Goal: Entertainment & Leisure: Consume media (video, audio)

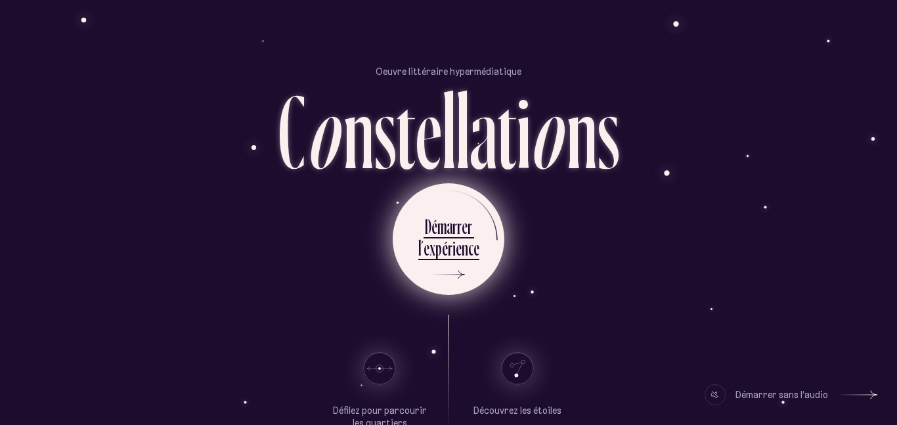
click at [431, 248] on div "x" at bounding box center [432, 248] width 6 height 26
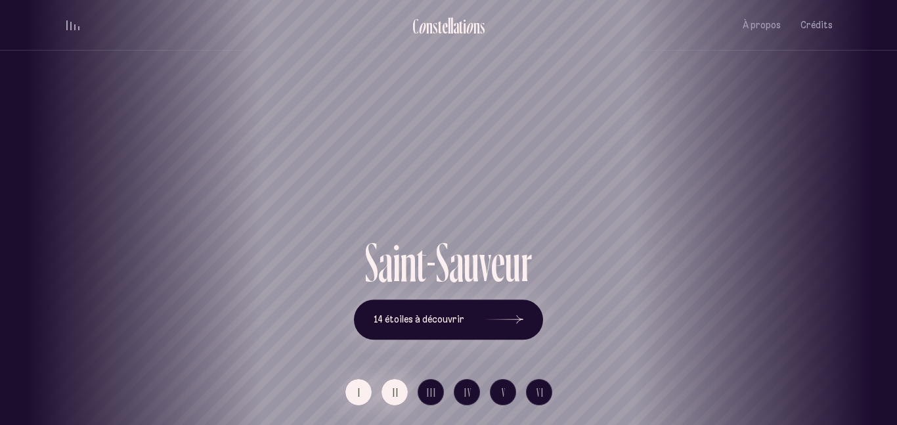
click at [393, 402] on button "II" at bounding box center [394, 392] width 26 height 26
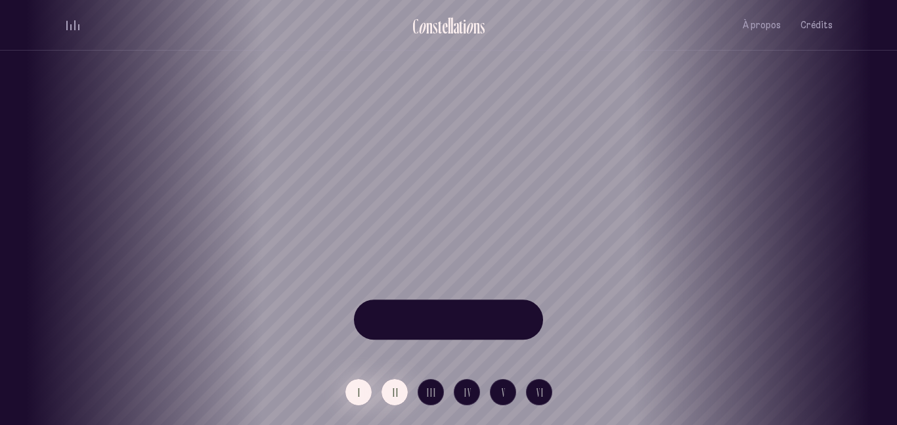
click at [358, 396] on span "I" at bounding box center [359, 392] width 3 height 11
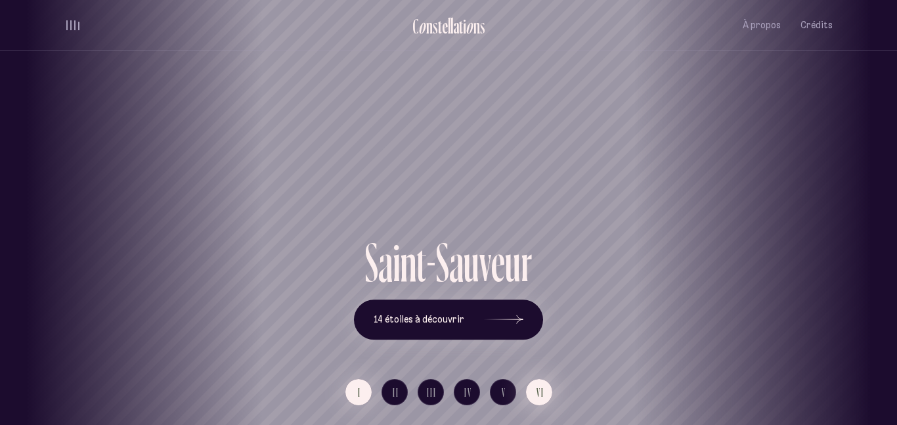
click at [539, 400] on button "VI" at bounding box center [539, 392] width 26 height 26
click at [355, 390] on button "I" at bounding box center [358, 392] width 26 height 26
click at [72, 22] on div "volume audio" at bounding box center [72, 25] width 13 height 10
click at [70, 29] on span "volume audio" at bounding box center [70, 29] width 1 height 1
click at [393, 390] on span "II" at bounding box center [396, 392] width 7 height 11
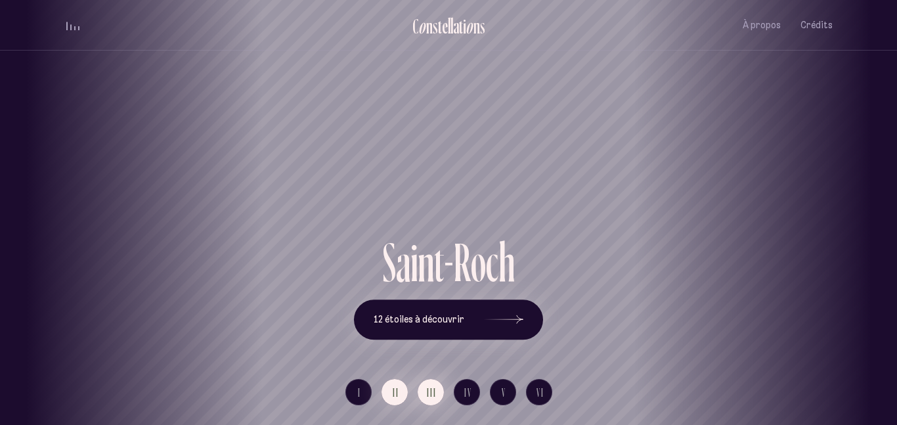
click at [421, 391] on button "III" at bounding box center [431, 392] width 26 height 26
click at [470, 398] on span "IV" at bounding box center [468, 392] width 8 height 11
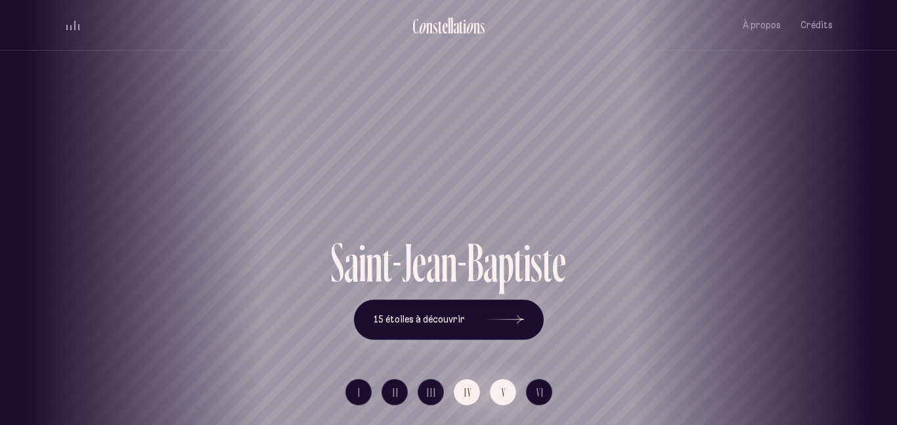
click at [506, 390] on span "V" at bounding box center [504, 392] width 5 height 11
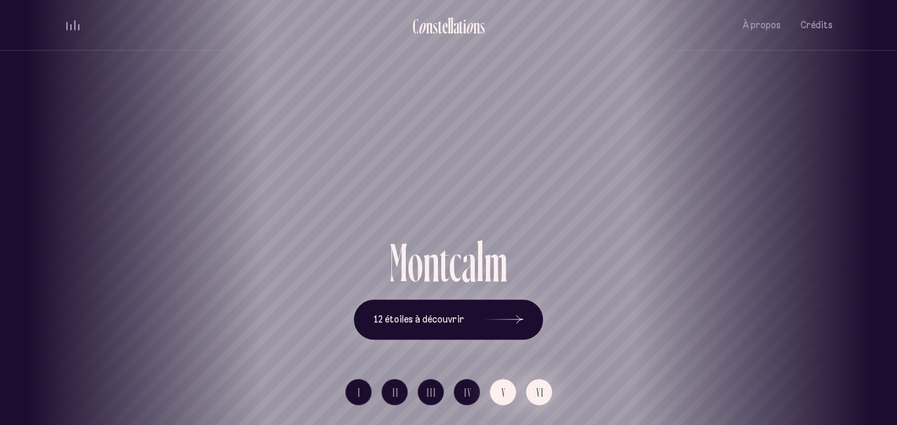
click at [534, 394] on button "VI" at bounding box center [539, 392] width 26 height 26
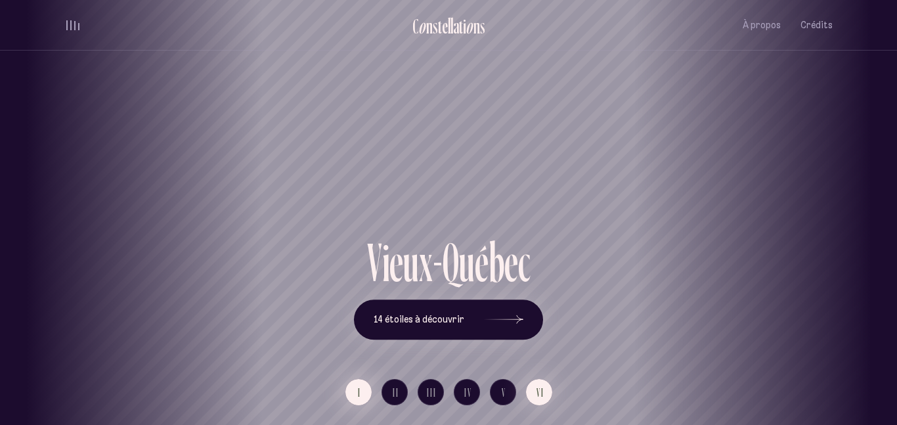
click at [358, 395] on span "I" at bounding box center [359, 392] width 3 height 11
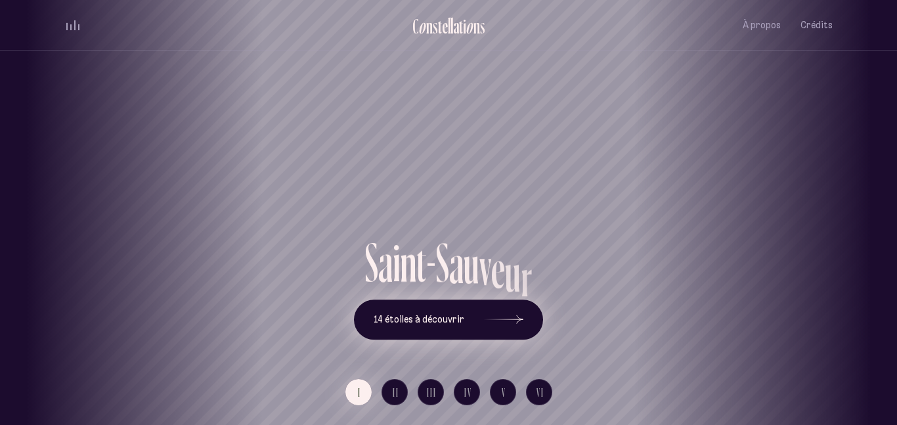
click at [501, 318] on icon at bounding box center [503, 319] width 39 height 98
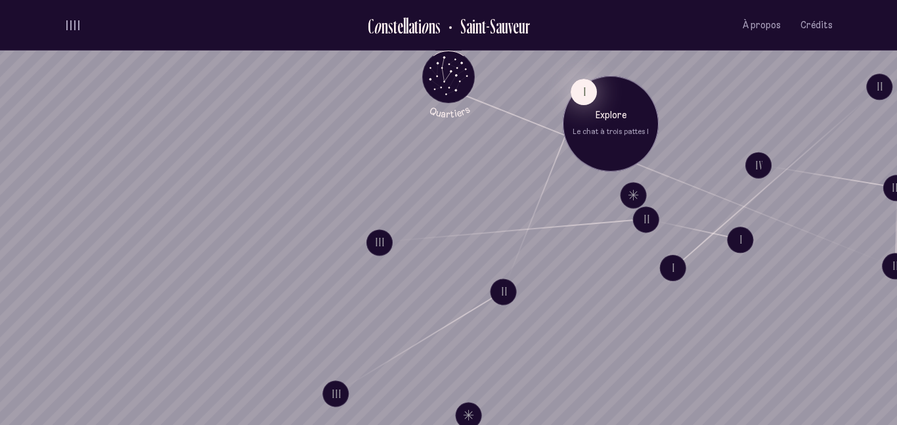
click at [586, 98] on button "I" at bounding box center [584, 92] width 26 height 26
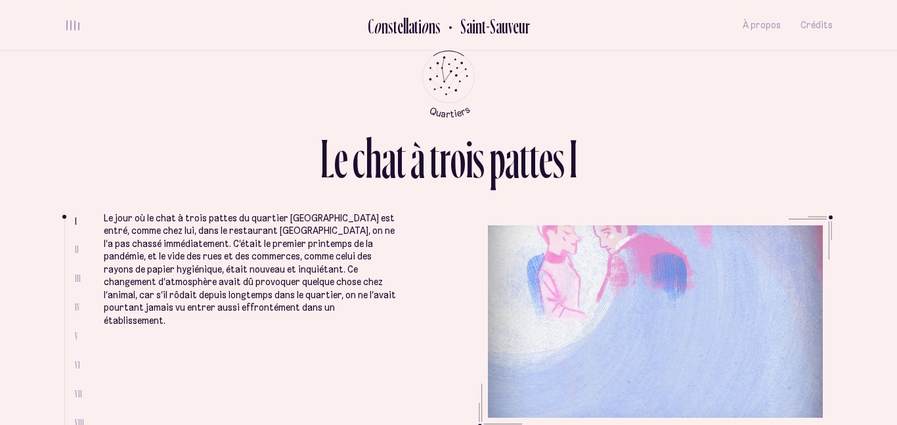
click at [74, 245] on ul at bounding box center [69, 323] width 11 height 209
click at [75, 249] on span "II" at bounding box center [77, 249] width 4 height 11
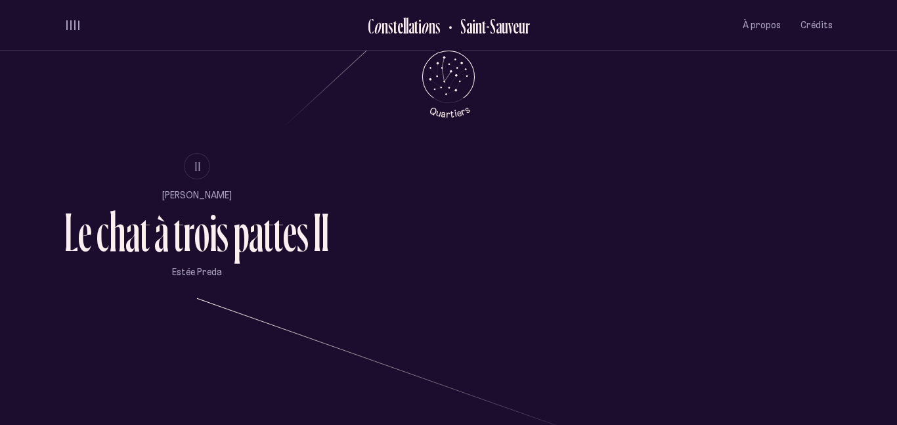
scroll to position [851, 0]
click at [209, 143] on ul "I II [PERSON_NAME] L e c h a t à t r o i s p a t t e s I I [PERSON_NAME] III Lu…" at bounding box center [448, 283] width 768 height 645
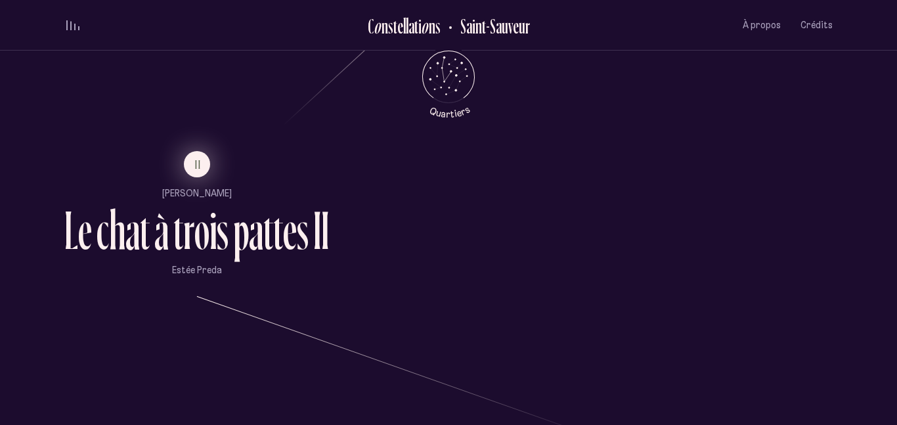
click at [192, 165] on button "II" at bounding box center [197, 164] width 26 height 26
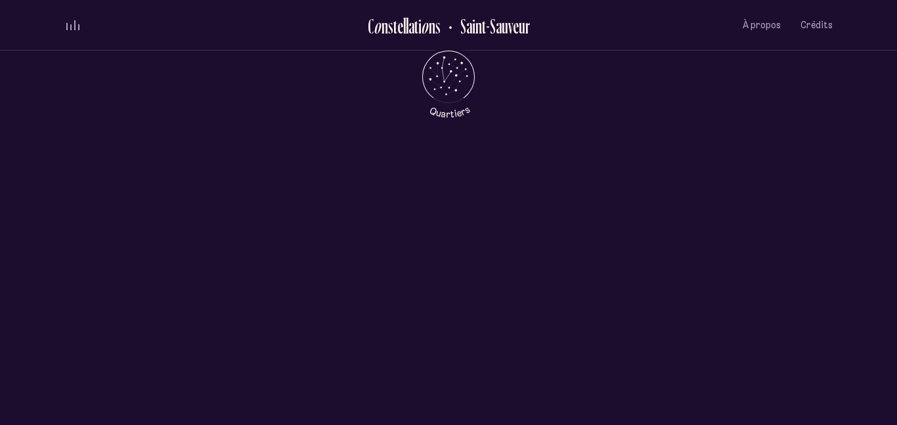
scroll to position [0, 0]
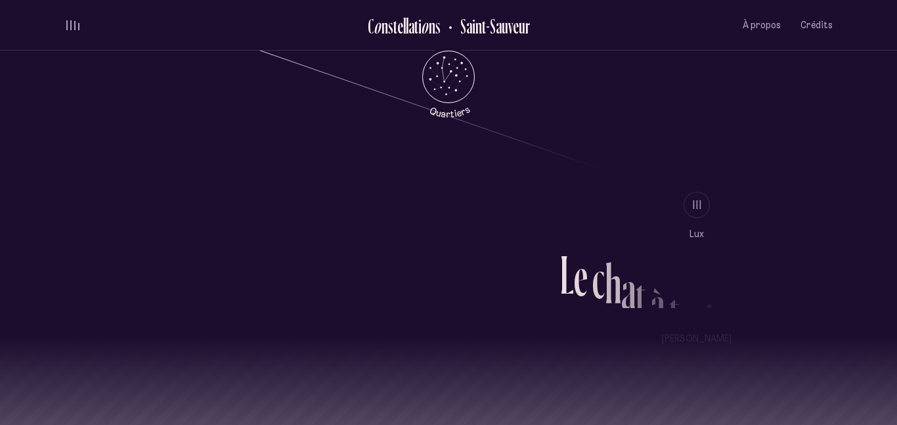
scroll to position [1119, 0]
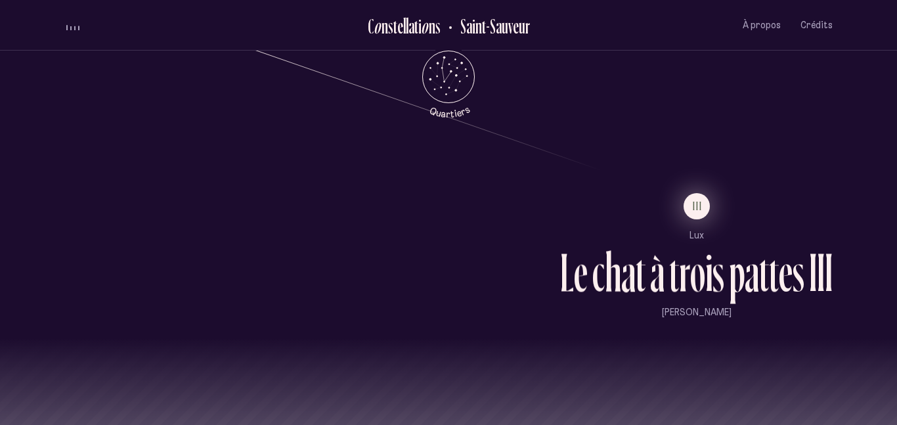
click at [706, 212] on button "III" at bounding box center [696, 206] width 26 height 26
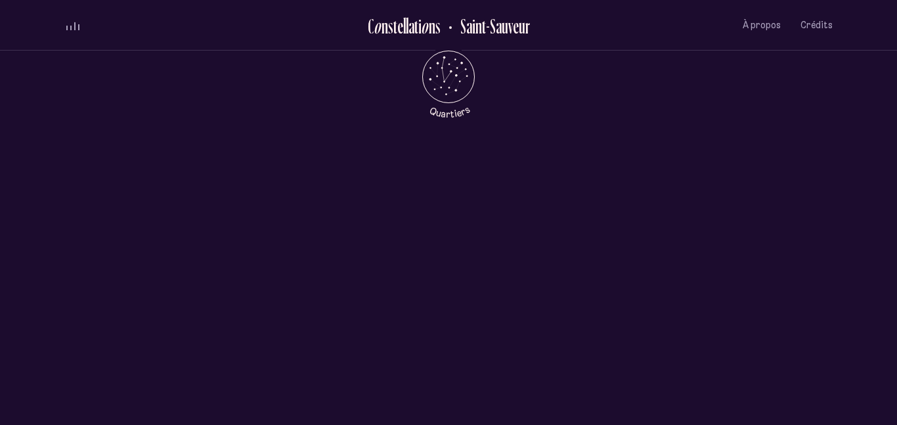
scroll to position [0, 0]
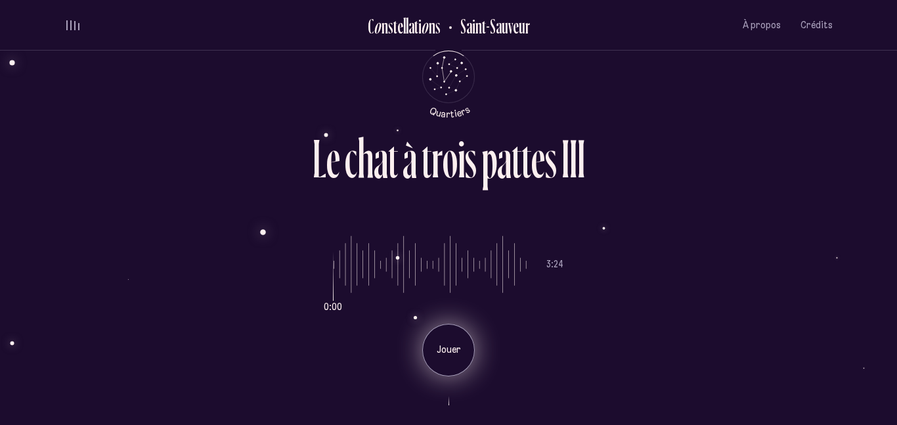
click at [457, 341] on div "Jouer" at bounding box center [448, 350] width 53 height 53
type input "*"
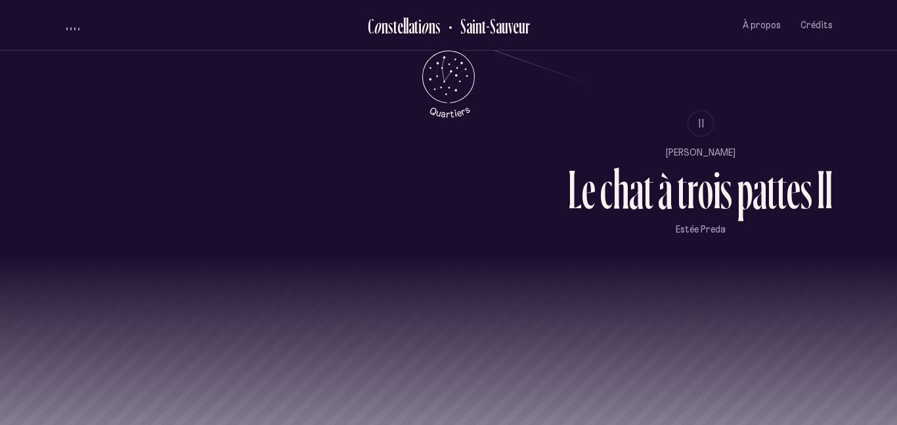
scroll to position [1245, 0]
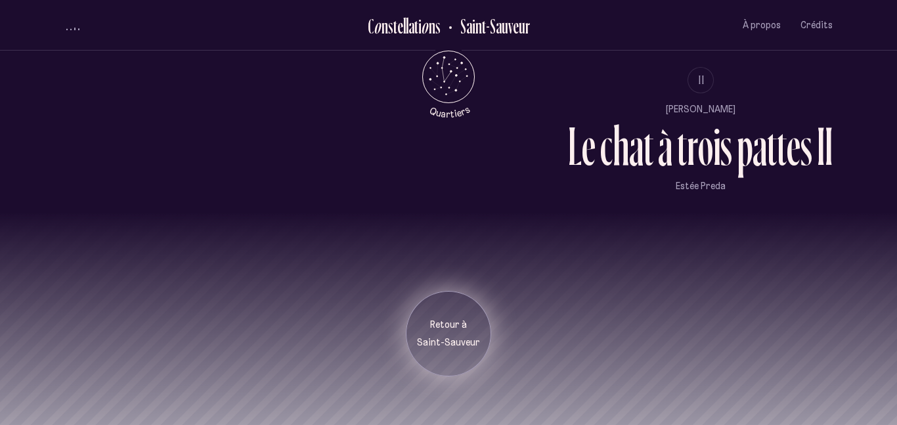
click at [447, 357] on div "Retour à [GEOGRAPHIC_DATA]" at bounding box center [448, 333] width 85 height 85
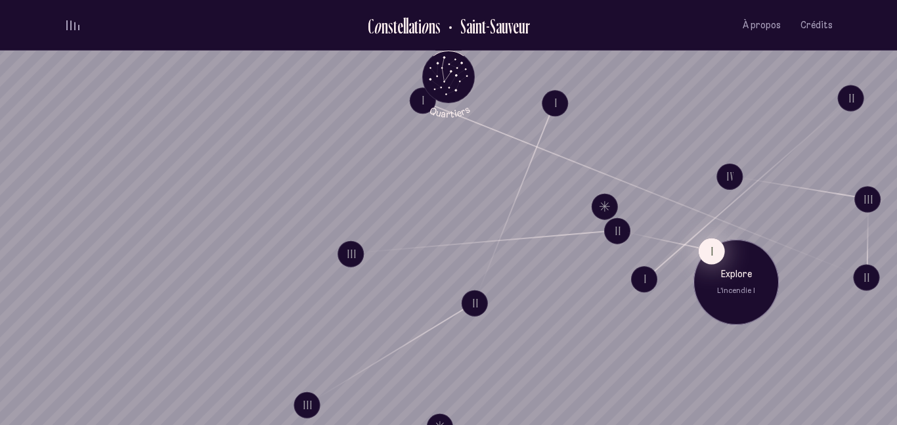
click at [708, 253] on button "I" at bounding box center [712, 251] width 26 height 26
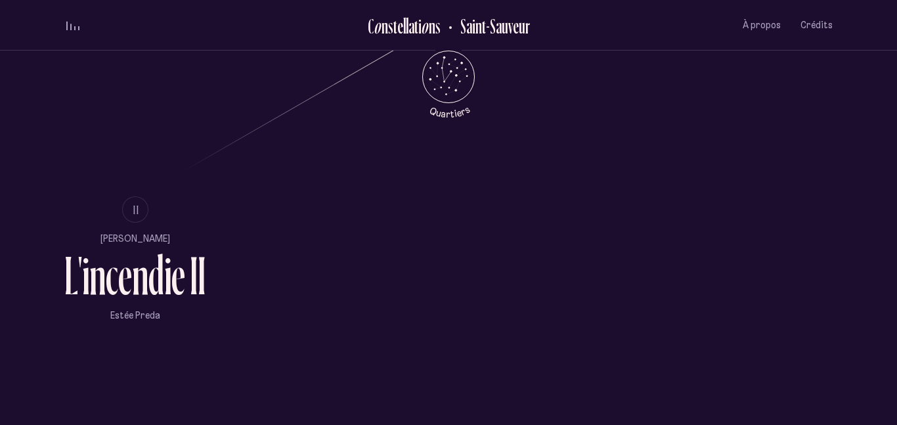
scroll to position [824, 0]
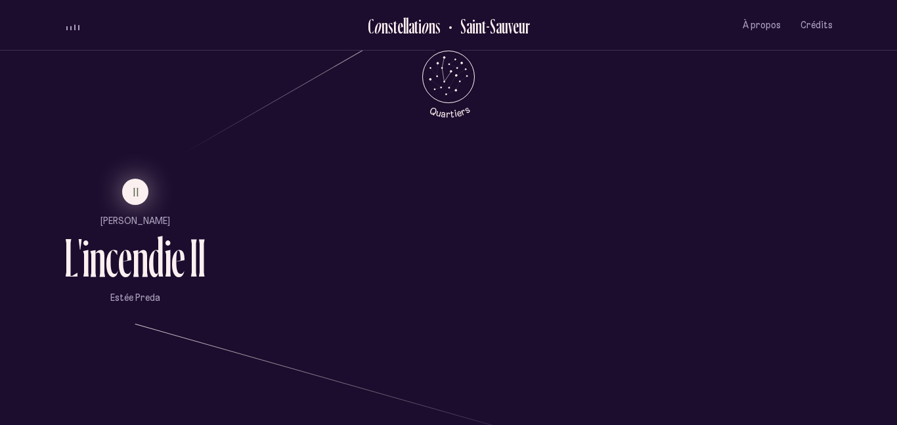
click at [138, 190] on span "II" at bounding box center [136, 191] width 7 height 11
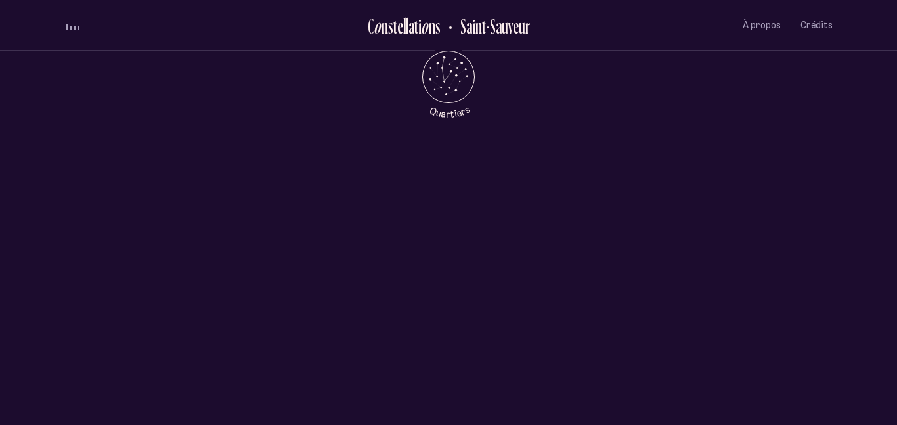
scroll to position [0, 0]
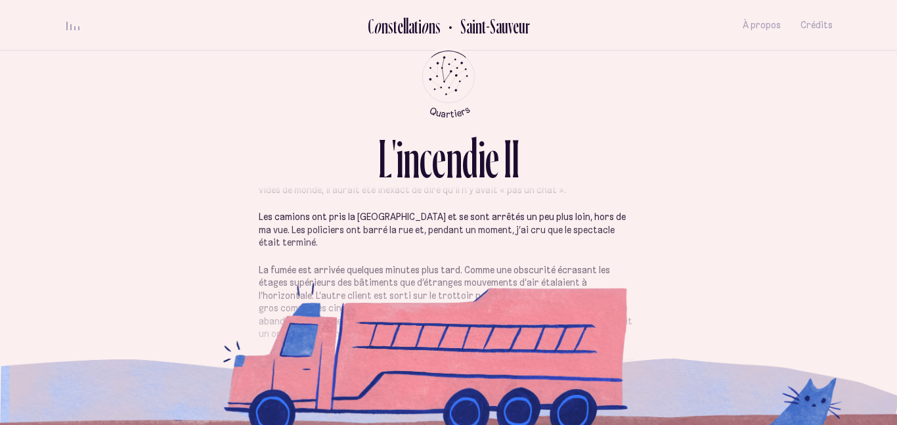
scroll to position [97, 0]
click at [748, 392] on section "Je venais tout juste de m’asseoir au bord de la fenêtre, au [GEOGRAPHIC_DATA], …" at bounding box center [448, 310] width 768 height 190
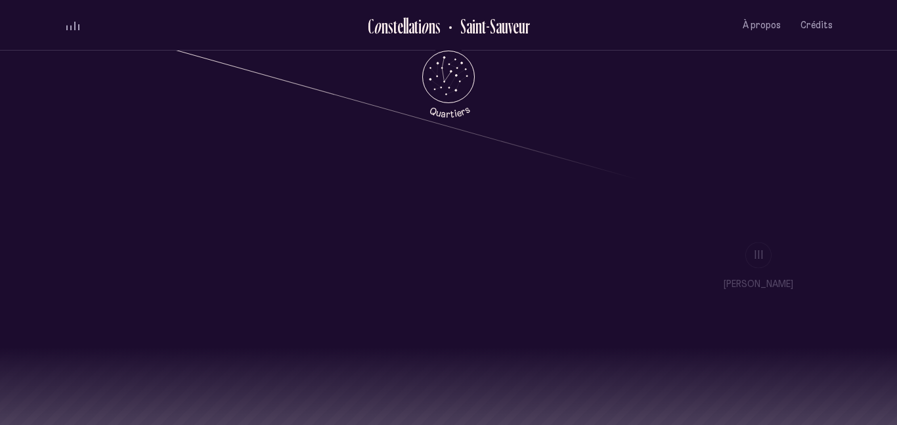
scroll to position [1111, 0]
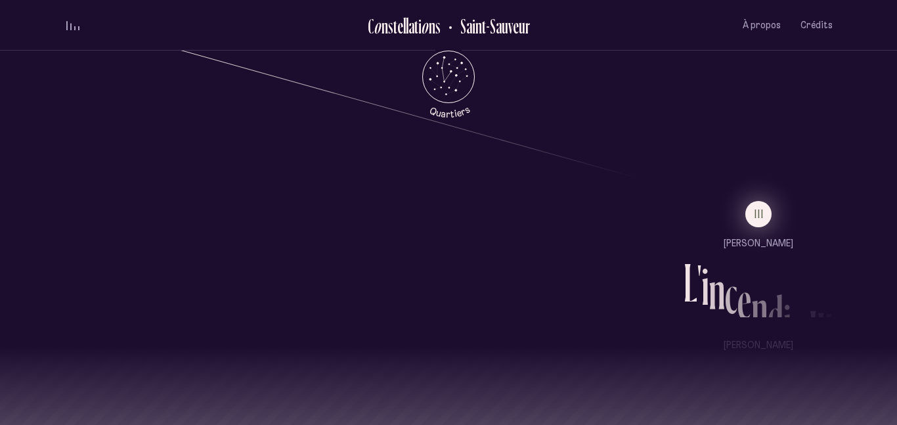
click at [760, 214] on span "III" at bounding box center [759, 213] width 10 height 11
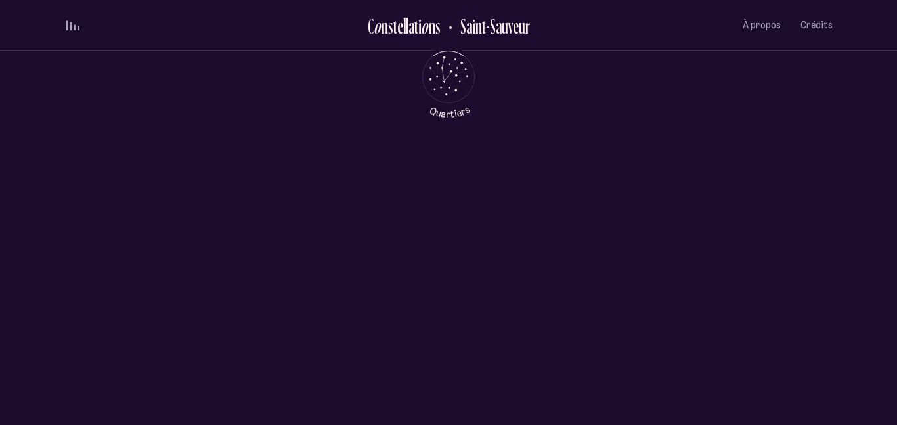
scroll to position [0, 0]
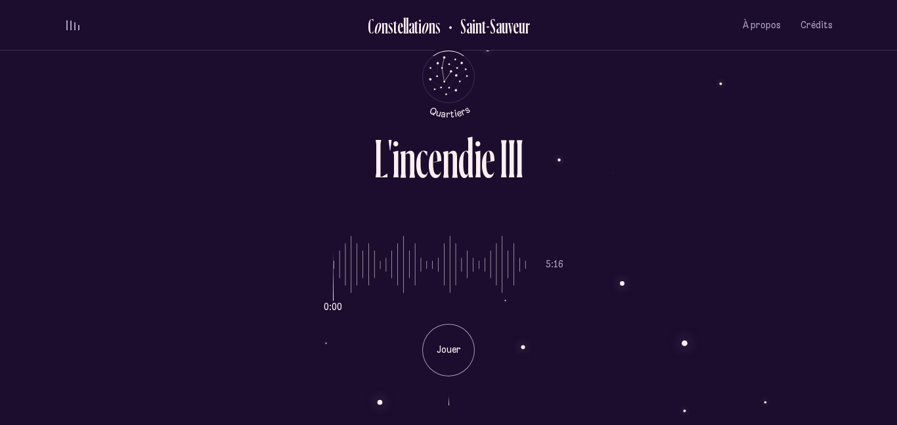
type input "*"
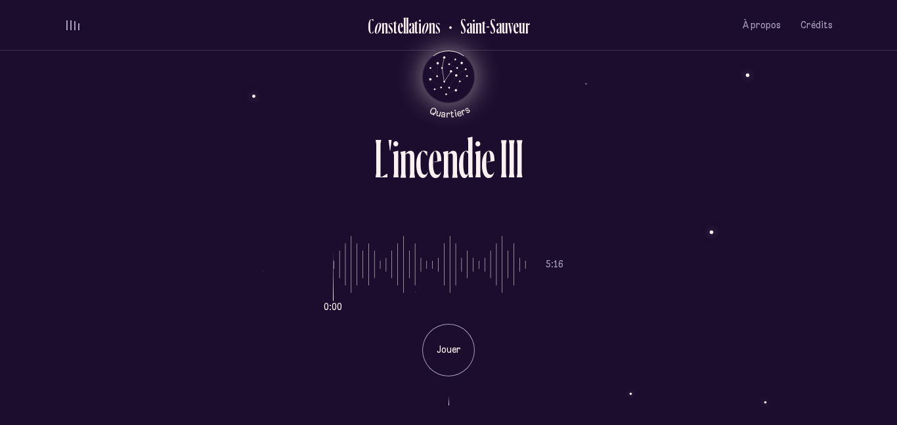
click at [431, 83] on icon "Quartiers" at bounding box center [448, 98] width 77 height 40
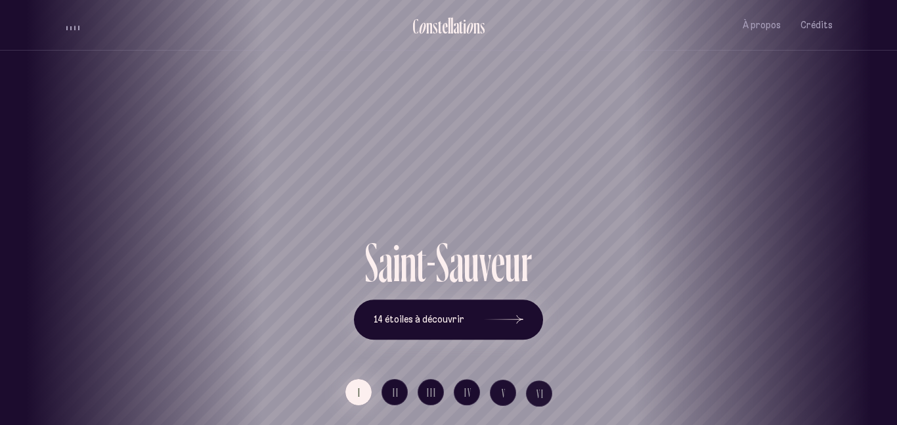
click at [486, 323] on div "[GEOGRAPHIC_DATA] [GEOGRAPHIC_DATA] [GEOGRAPHIC_DATA][PERSON_NAME][GEOGRAPHIC_D…" at bounding box center [448, 212] width 897 height 425
click at [521, 316] on icon at bounding box center [503, 319] width 39 height 98
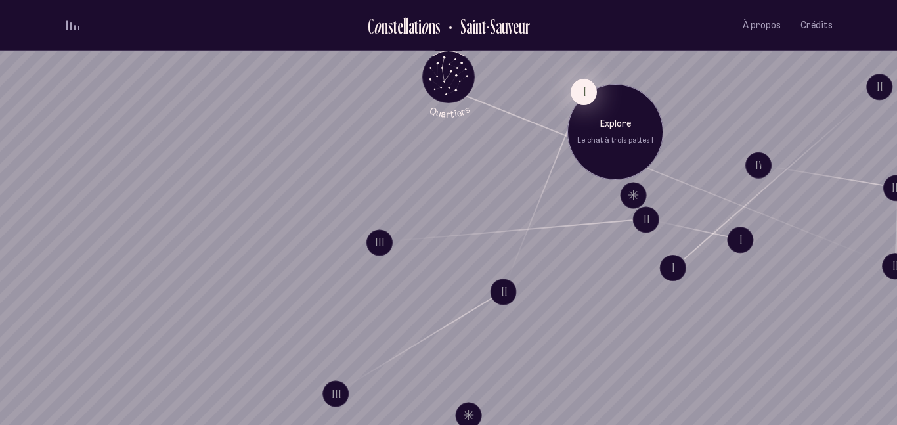
click at [577, 87] on button "I" at bounding box center [584, 92] width 26 height 26
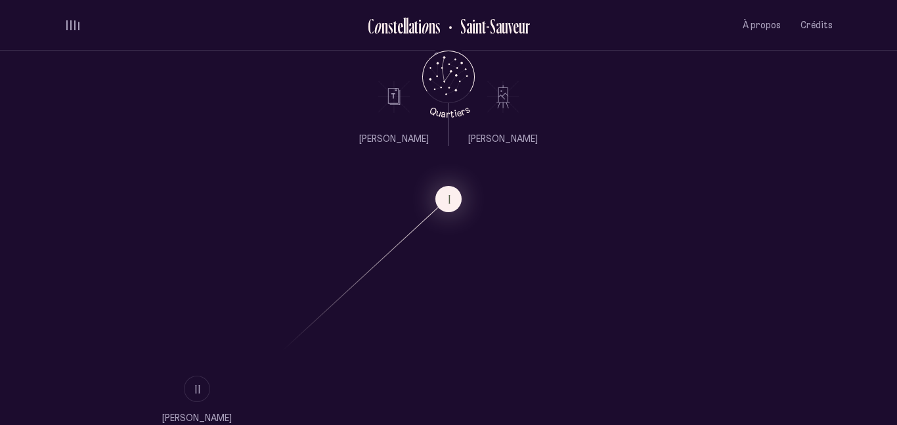
scroll to position [626, 0]
click at [396, 94] on use at bounding box center [394, 98] width 32 height 32
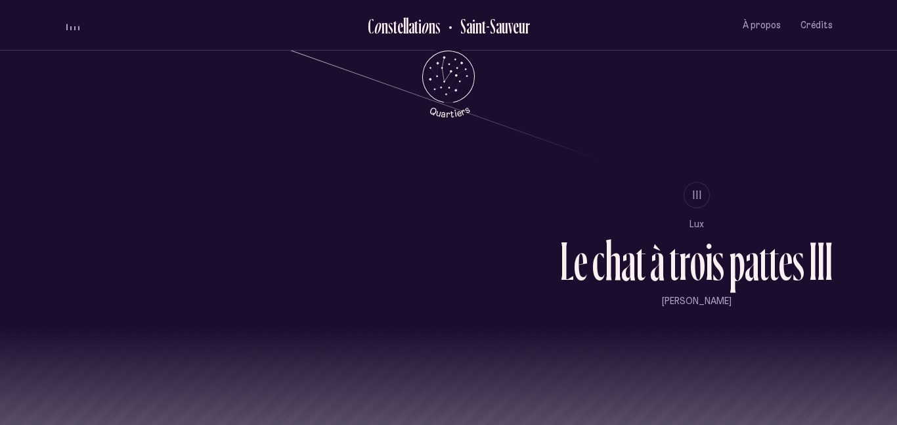
scroll to position [1245, 0]
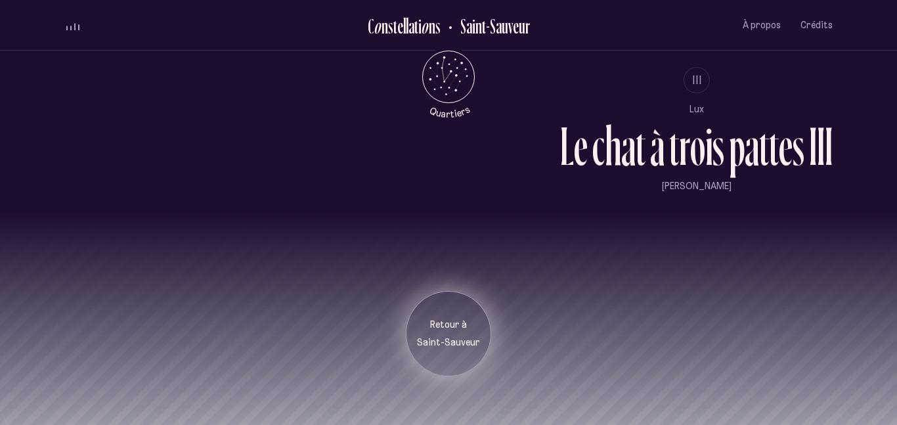
click at [435, 332] on div "Retour à [GEOGRAPHIC_DATA]" at bounding box center [449, 333] width 66 height 31
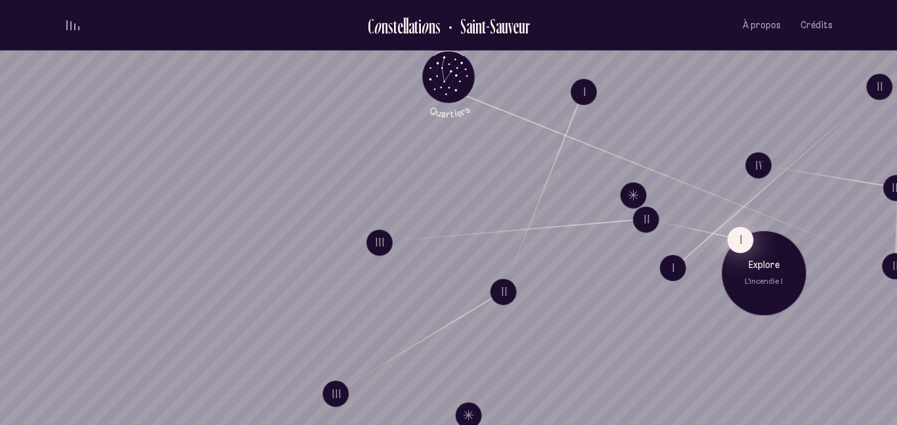
click at [738, 238] on button "I" at bounding box center [740, 239] width 26 height 26
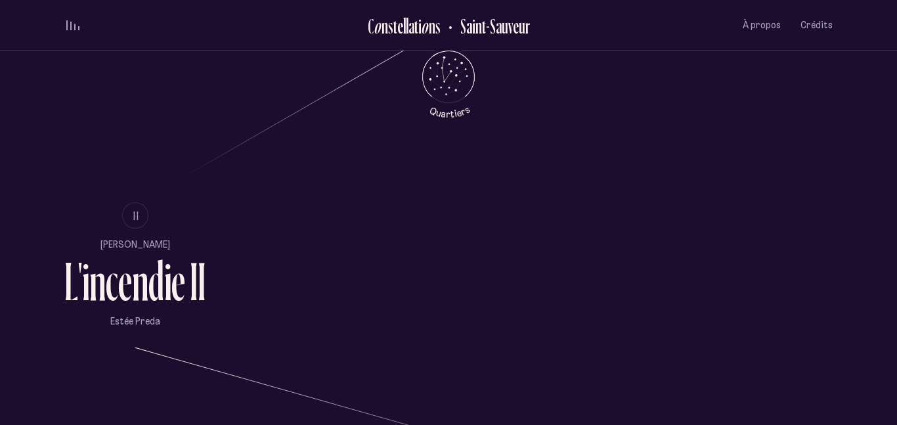
scroll to position [965, 0]
